Goal: Task Accomplishment & Management: Manage account settings

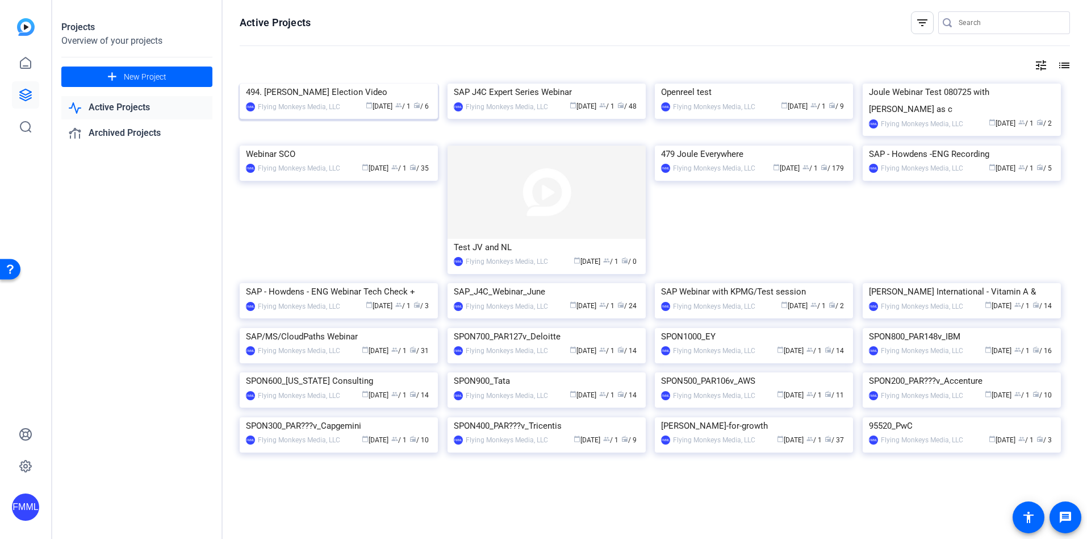
click at [380, 84] on img at bounding box center [339, 84] width 198 height 0
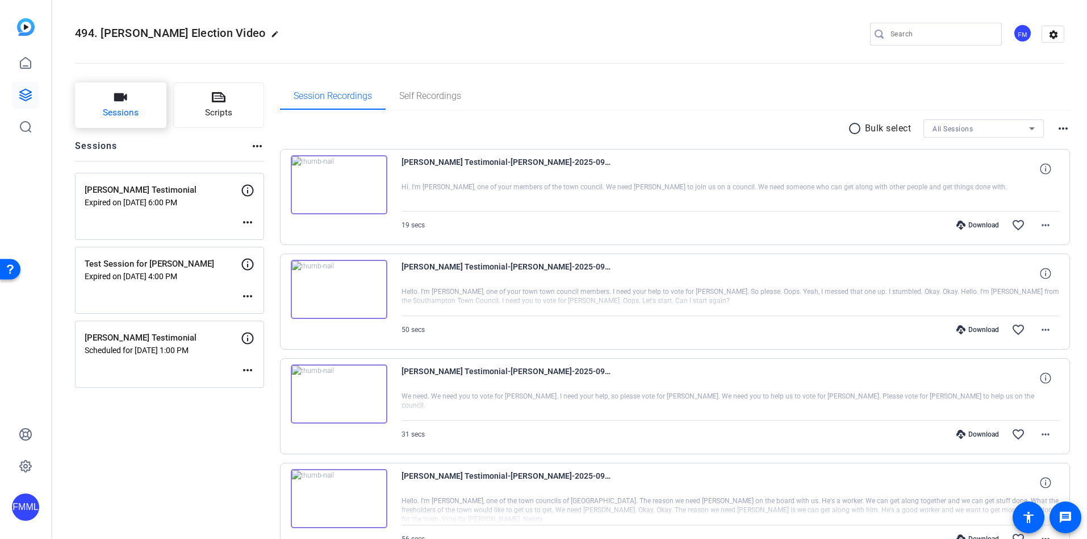
click at [143, 106] on button "Sessions" at bounding box center [120, 104] width 91 height 45
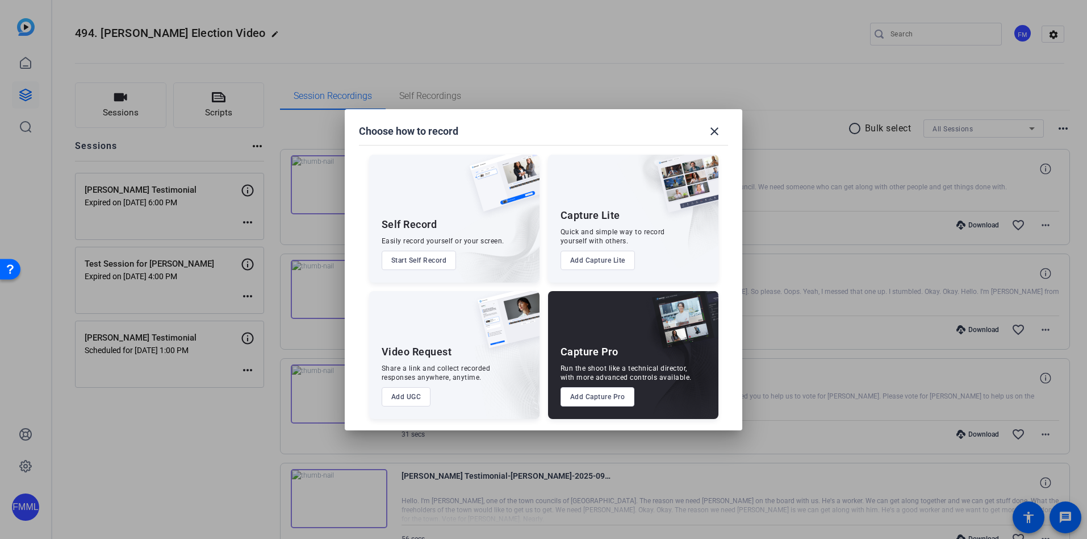
click at [585, 399] on button "Add Capture Pro" at bounding box center [598, 396] width 74 height 19
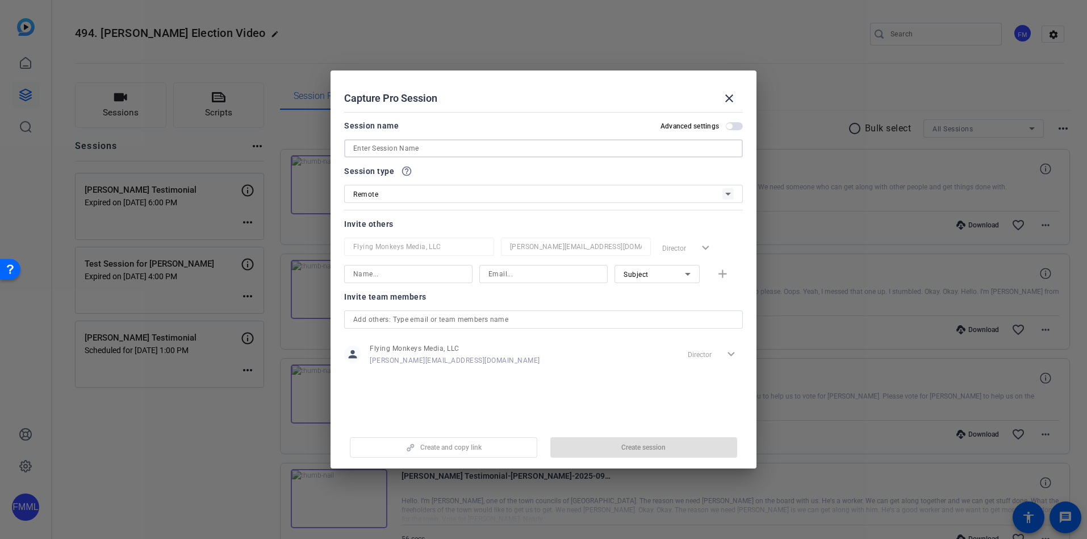
click at [483, 149] on input at bounding box center [543, 148] width 381 height 14
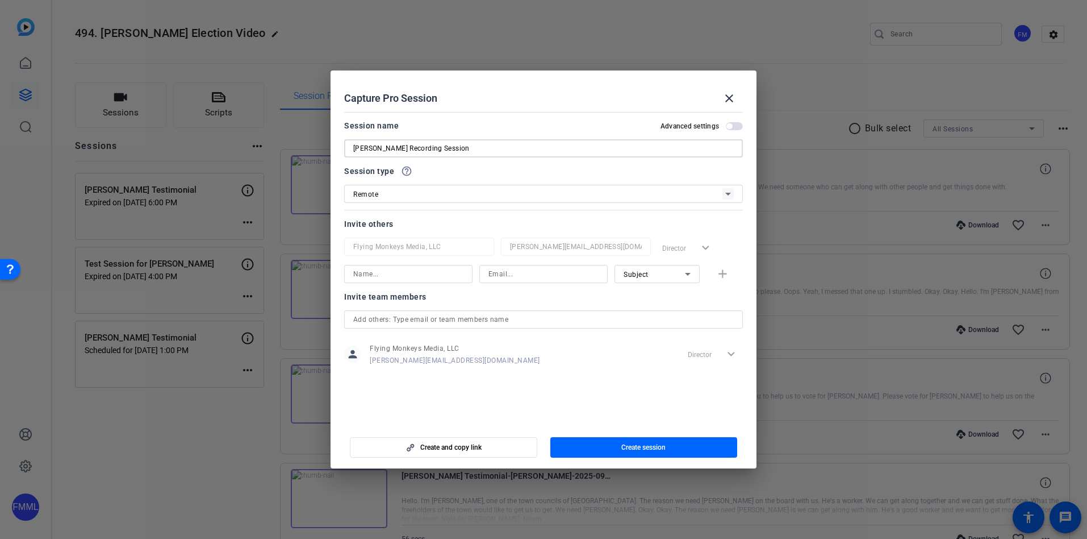
type input "[PERSON_NAME] Recording Session"
click at [736, 124] on span "button" at bounding box center [734, 126] width 17 height 8
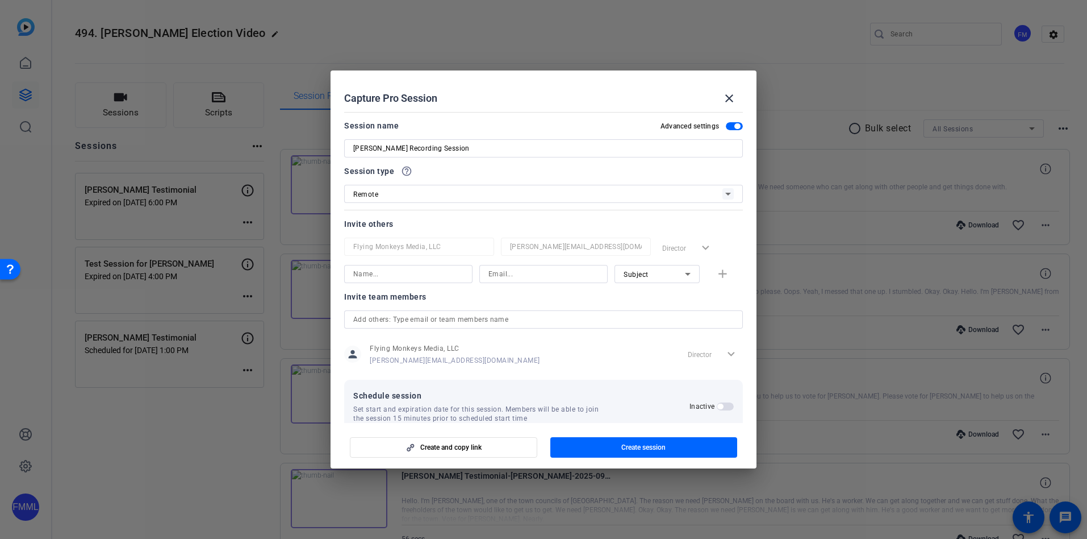
scroll to position [22, 0]
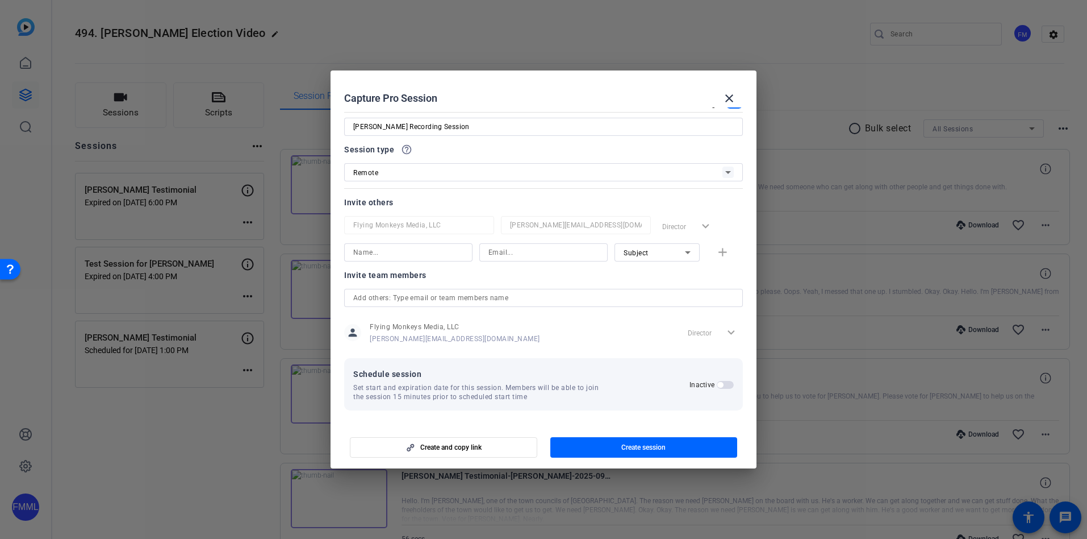
click at [718, 384] on span "button" at bounding box center [725, 385] width 17 height 8
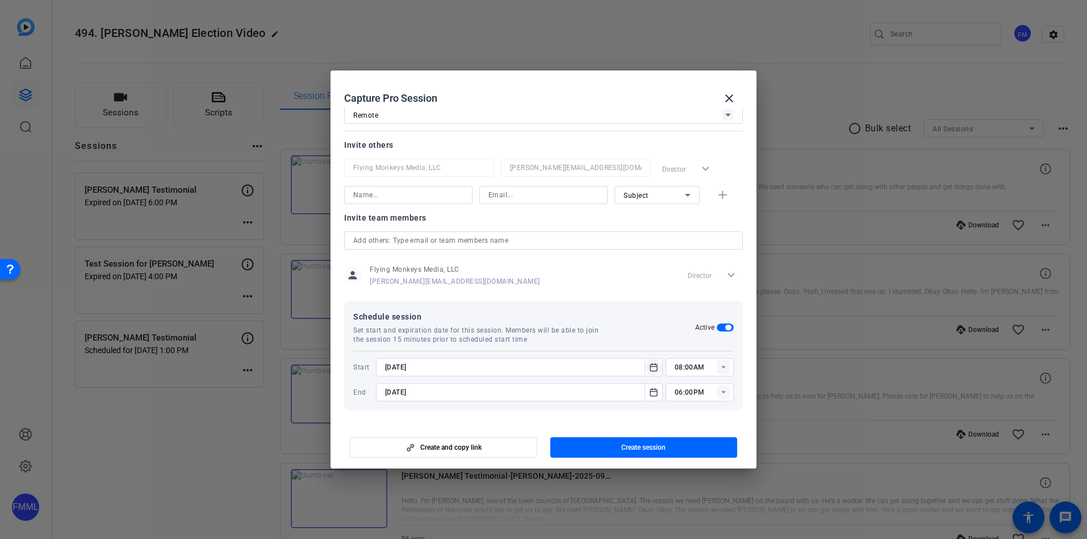
click at [649, 367] on icon "Open calendar" at bounding box center [653, 367] width 9 height 14
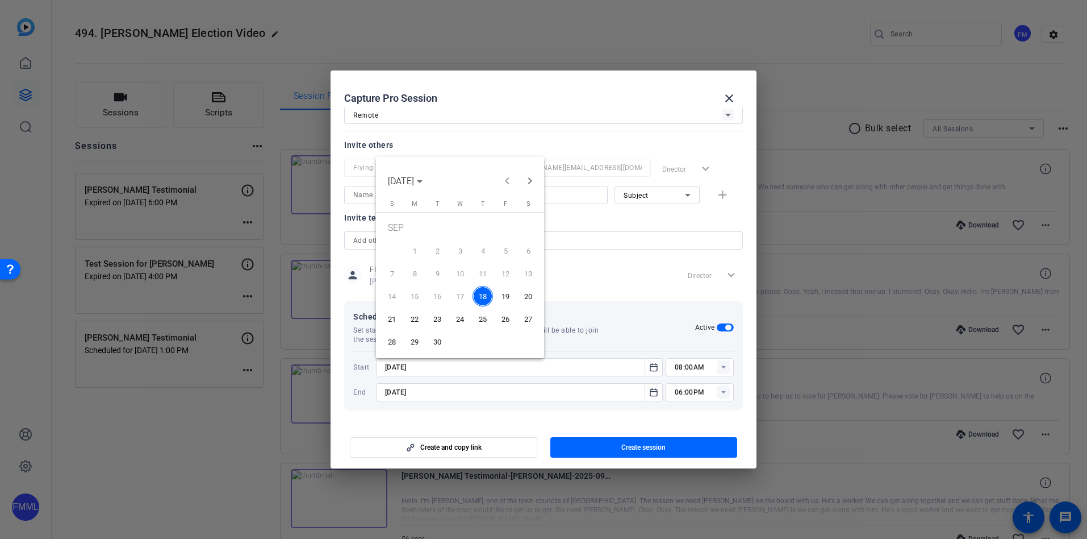
click at [479, 293] on span "18" at bounding box center [483, 296] width 20 height 20
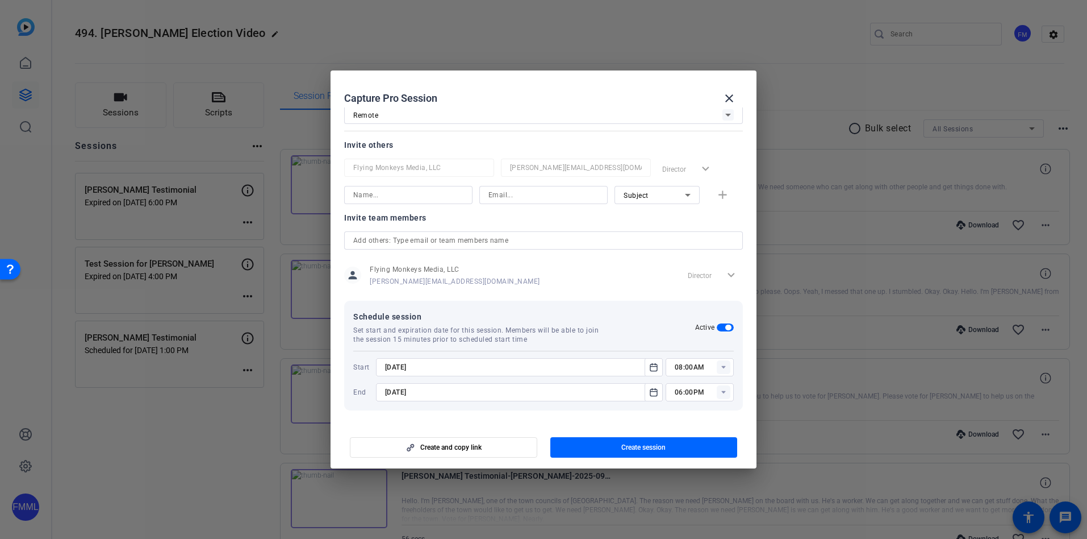
click at [717, 366] on rect at bounding box center [724, 367] width 14 height 14
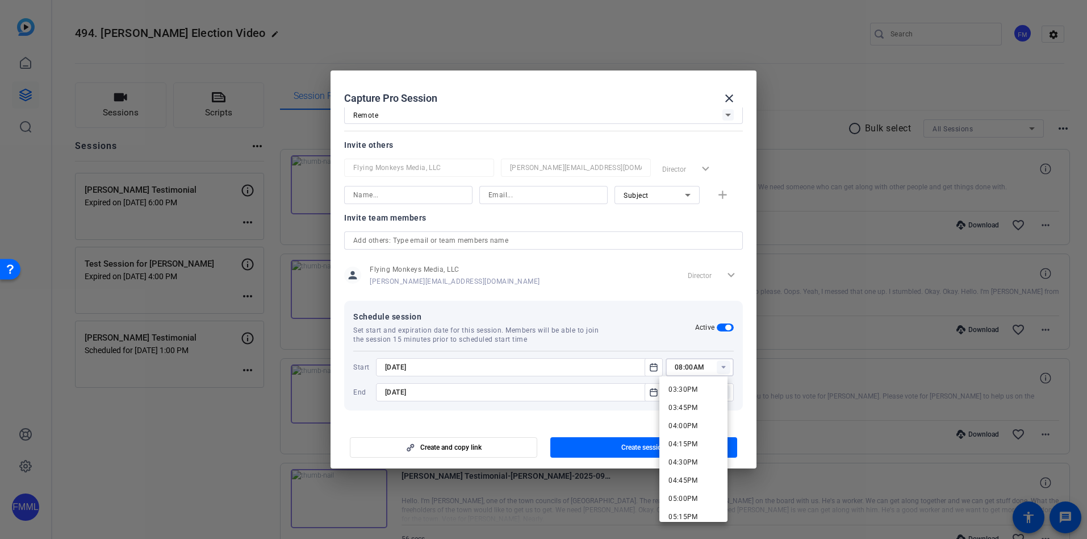
scroll to position [1134, 0]
click at [685, 455] on span "04:30PM" at bounding box center [684, 455] width 30 height 8
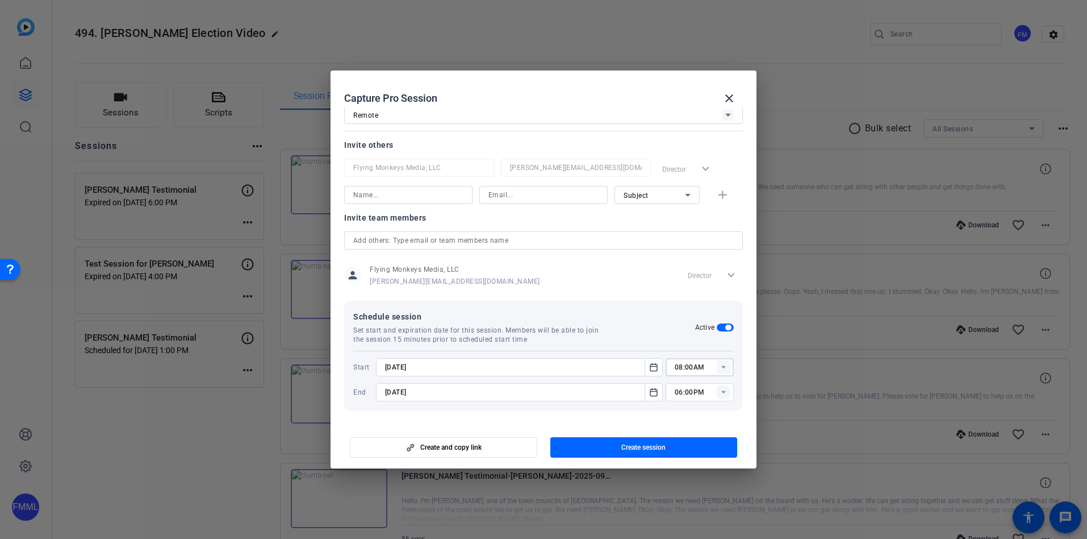
type input "04:30PM"
click at [505, 237] on input "text" at bounding box center [543, 240] width 381 height 14
type input "m"
paste input "[EMAIL_ADDRESS][DOMAIN_NAME]"
type input "[EMAIL_ADDRESS][DOMAIN_NAME]"
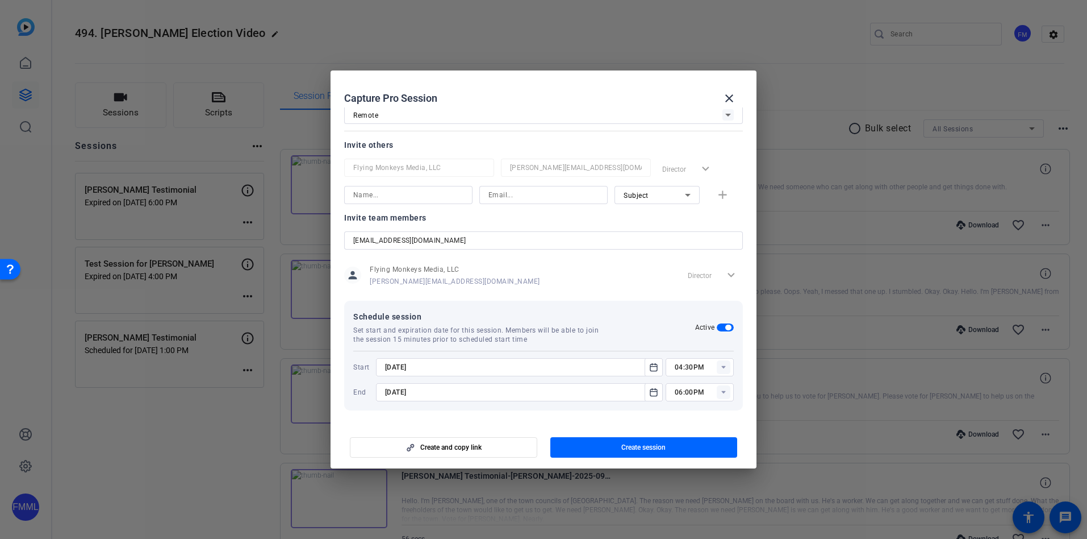
click at [610, 260] on div at bounding box center [543, 255] width 399 height 12
click at [543, 241] on input "[EMAIL_ADDRESS][DOMAIN_NAME]" at bounding box center [543, 240] width 381 height 14
click at [440, 235] on input "[EMAIL_ADDRESS][DOMAIN_NAME]" at bounding box center [543, 240] width 381 height 14
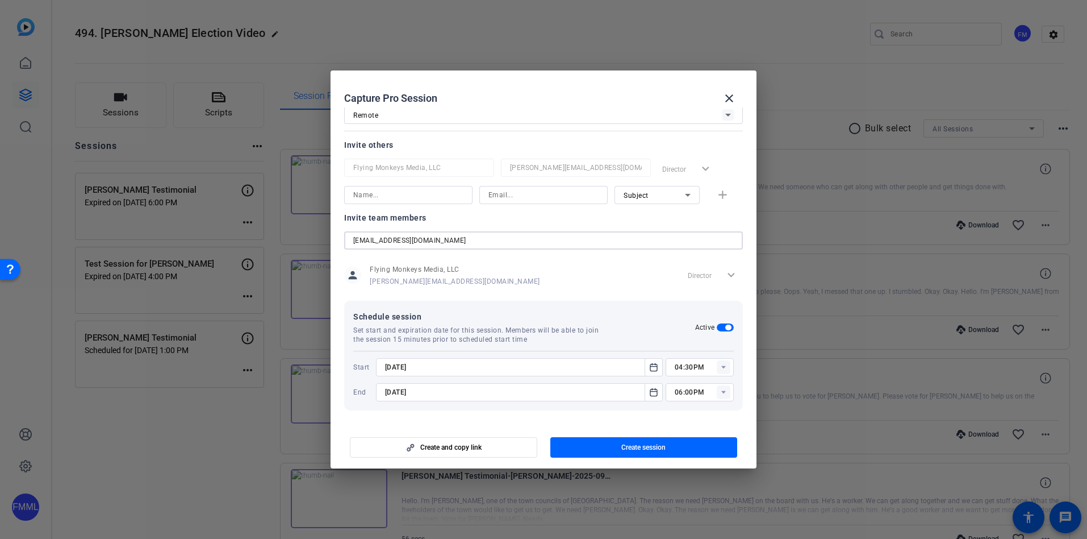
click at [516, 193] on input at bounding box center [544, 195] width 110 height 14
paste input "[EMAIL_ADDRESS][DOMAIN_NAME]"
type input "[EMAIL_ADDRESS][DOMAIN_NAME]"
click at [392, 195] on input at bounding box center [408, 195] width 110 height 14
type input "[PERSON_NAME]"
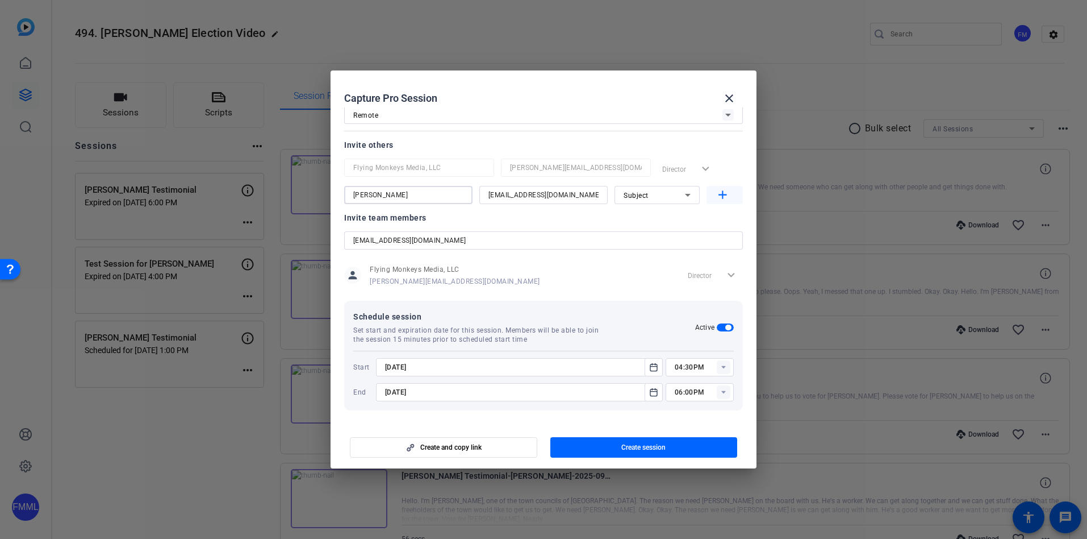
click at [718, 190] on mat-icon "add" at bounding box center [723, 195] width 14 height 14
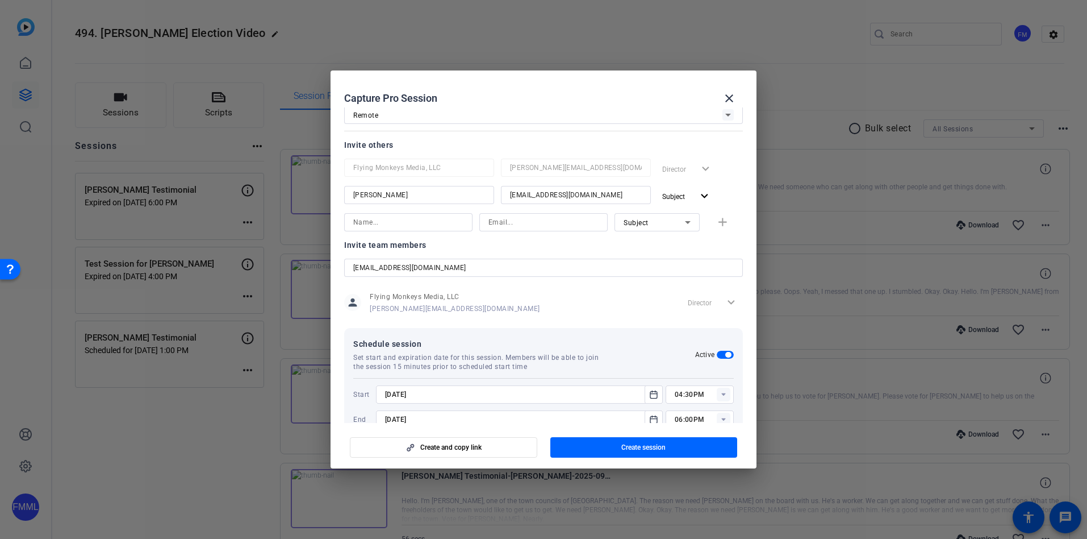
scroll to position [0, 0]
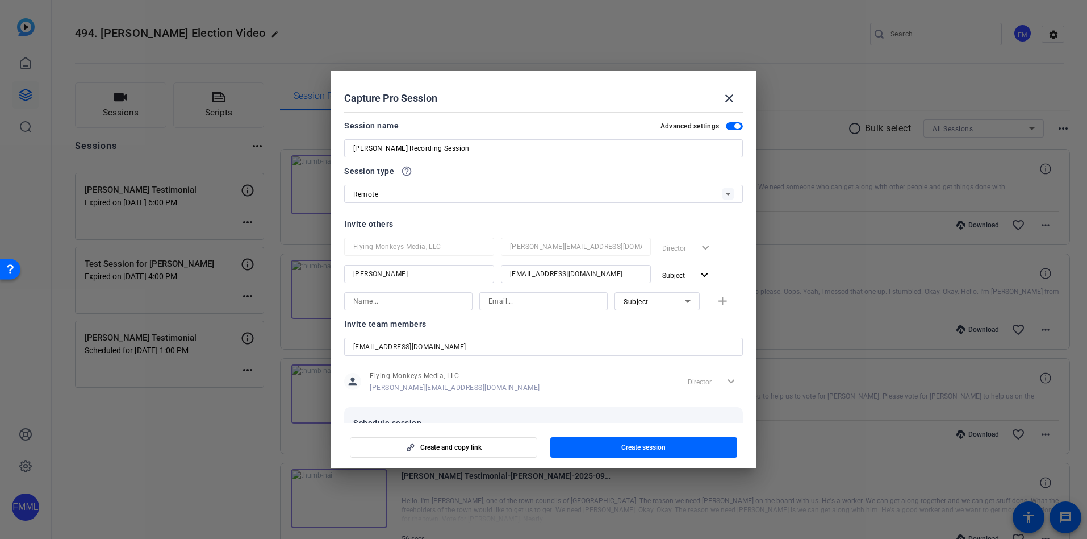
click at [379, 303] on input at bounding box center [408, 301] width 110 height 14
type input "[PERSON_NAME]"
paste input "[PERSON_NAME][EMAIL_ADDRESS][DOMAIN_NAME]"
type input "[PERSON_NAME][EMAIL_ADDRESS][DOMAIN_NAME]"
click at [647, 305] on div "Subject" at bounding box center [654, 301] width 61 height 14
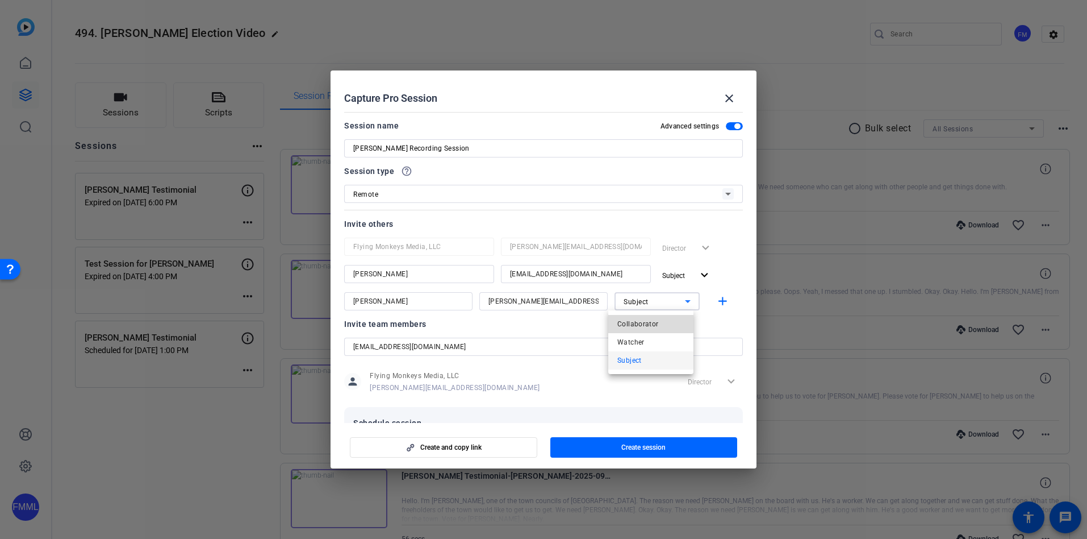
click at [635, 325] on span "Collaborator" at bounding box center [638, 324] width 41 height 14
click at [719, 302] on mat-icon "add" at bounding box center [723, 301] width 14 height 14
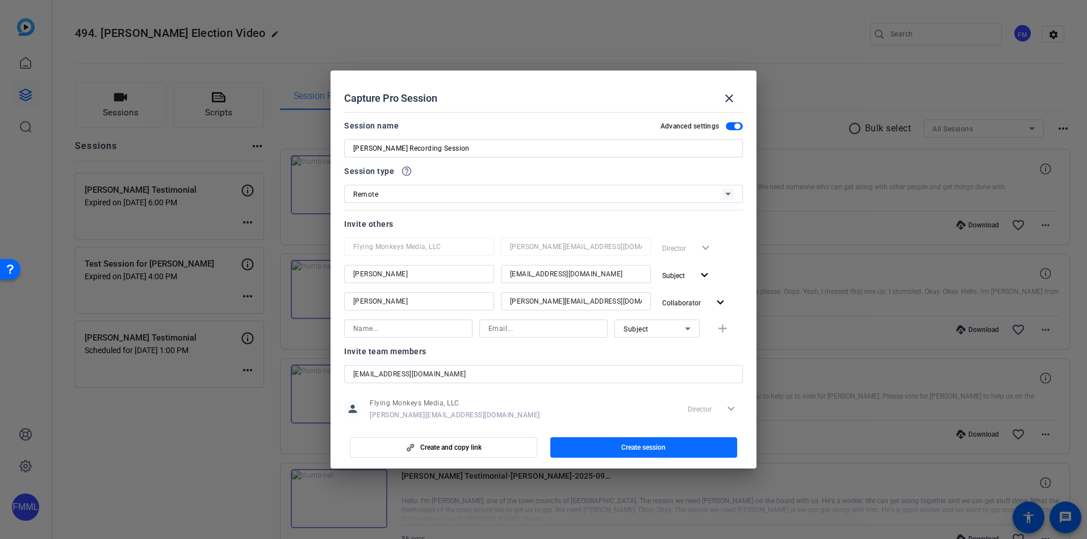
click at [603, 449] on span "button" at bounding box center [643, 446] width 187 height 27
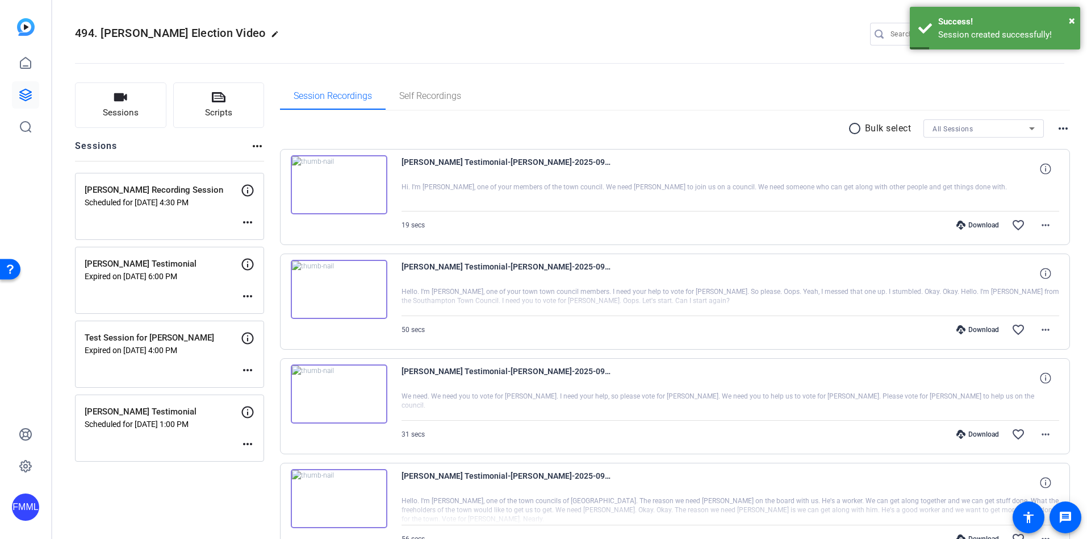
click at [198, 211] on div "[PERSON_NAME] Recording Session Scheduled for [DATE] 4:30 PM more_horiz" at bounding box center [169, 206] width 189 height 67
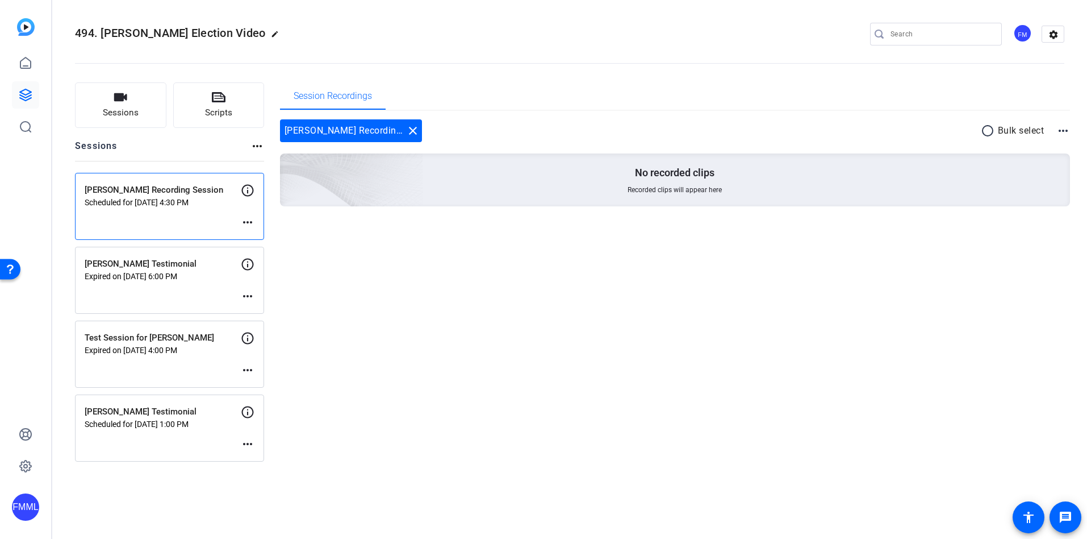
click at [248, 225] on mat-icon "more_horiz" at bounding box center [248, 222] width 14 height 14
click at [260, 239] on span "Edit Session" at bounding box center [276, 239] width 52 height 14
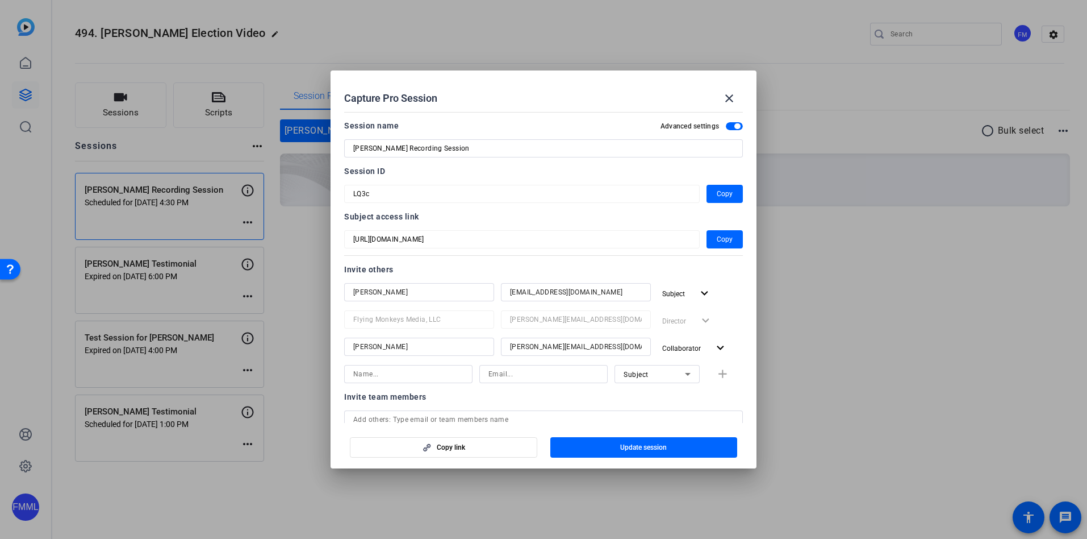
click at [349, 193] on mat-form-field "LQ3c" at bounding box center [522, 194] width 356 height 18
click at [731, 89] on span at bounding box center [729, 98] width 27 height 27
